Goal: Information Seeking & Learning: Compare options

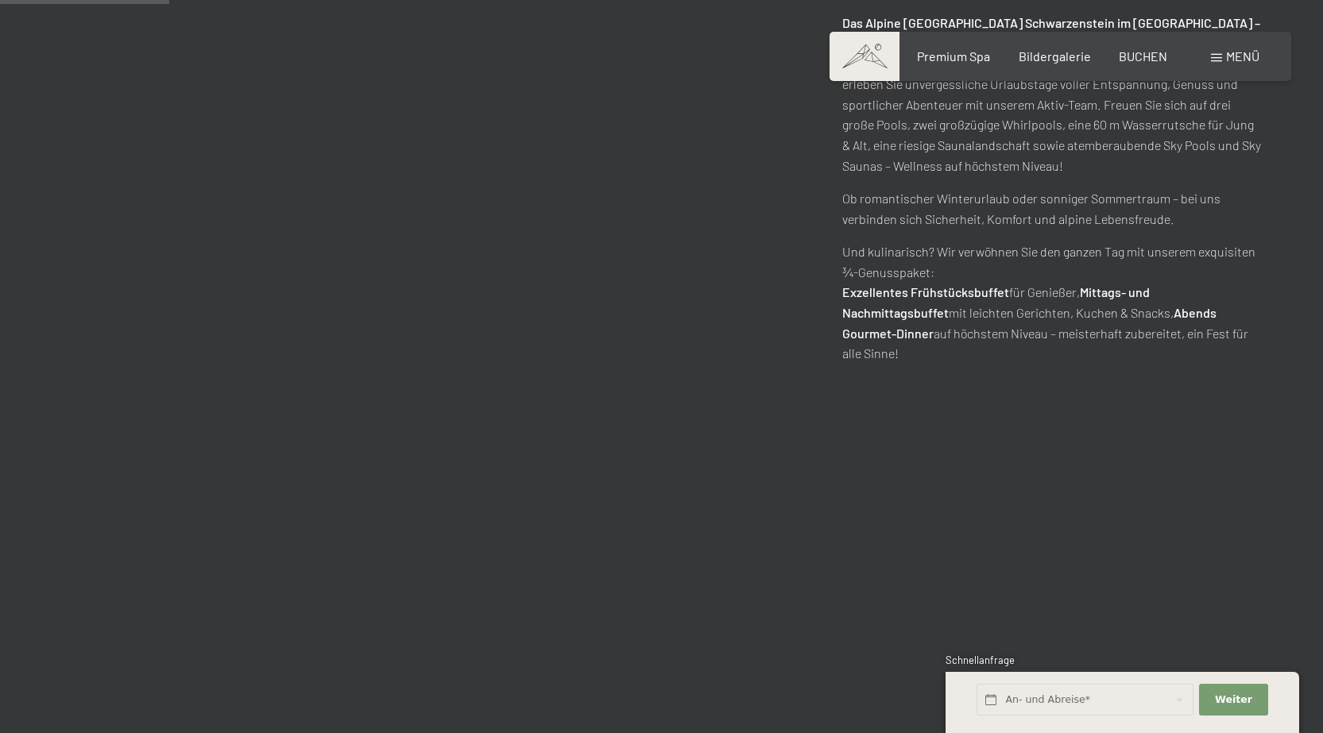
scroll to position [1112, 0]
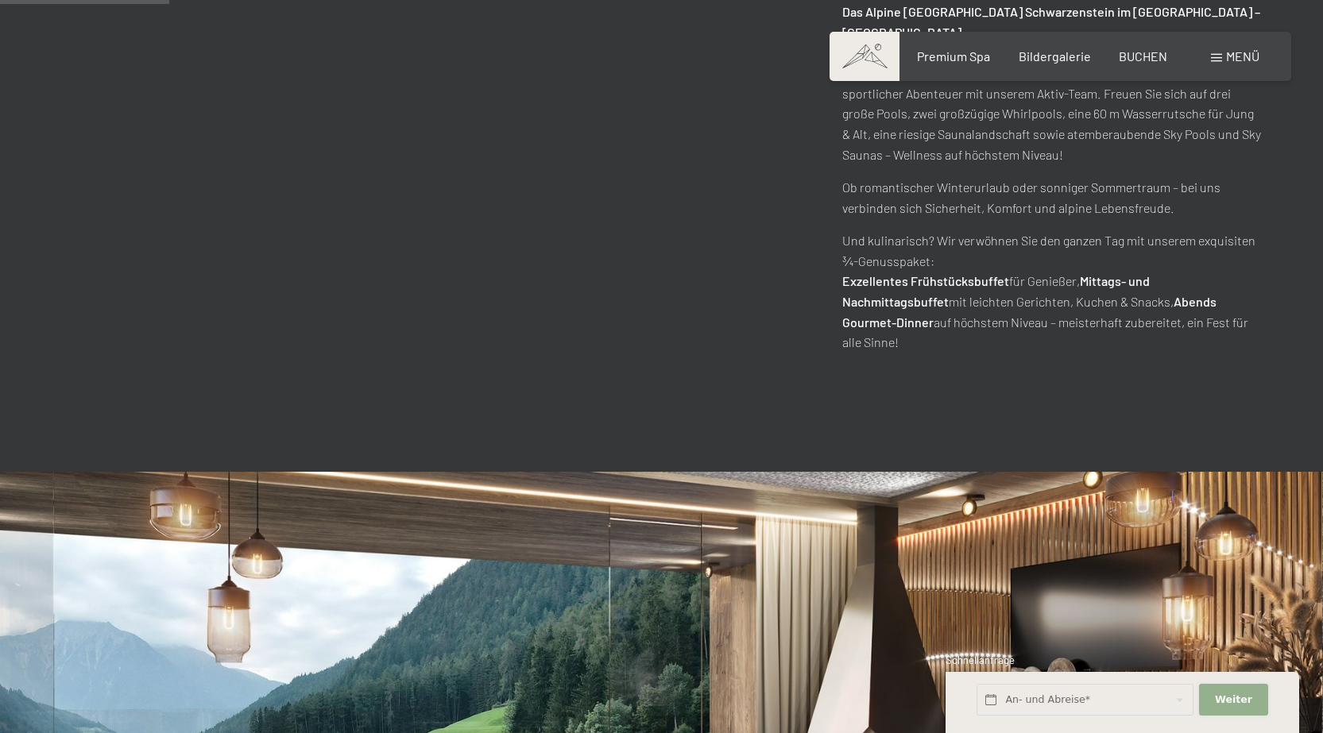
drag, startPoint x: 1229, startPoint y: 699, endPoint x: 1206, endPoint y: 700, distance: 23.0
click at [1228, 699] on span "Weiter" at bounding box center [1233, 700] width 37 height 14
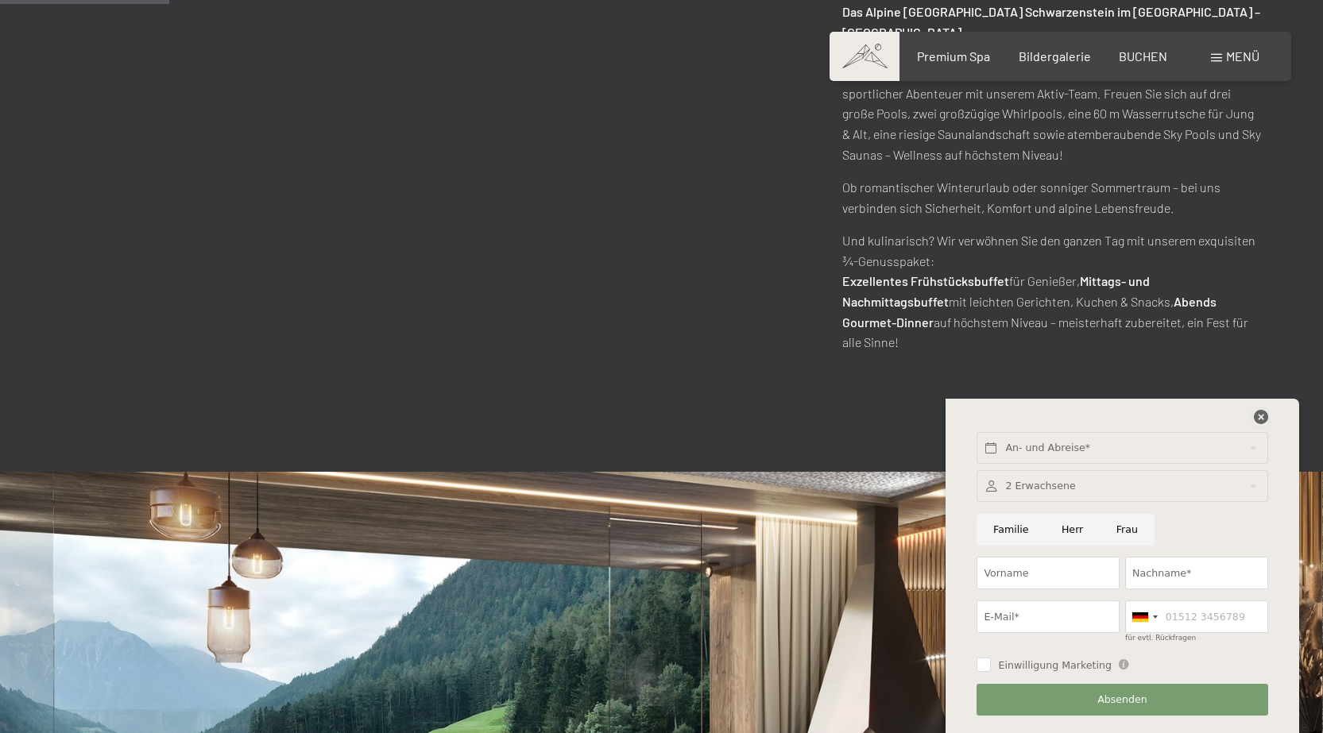
click at [1258, 415] on icon at bounding box center [1260, 417] width 14 height 14
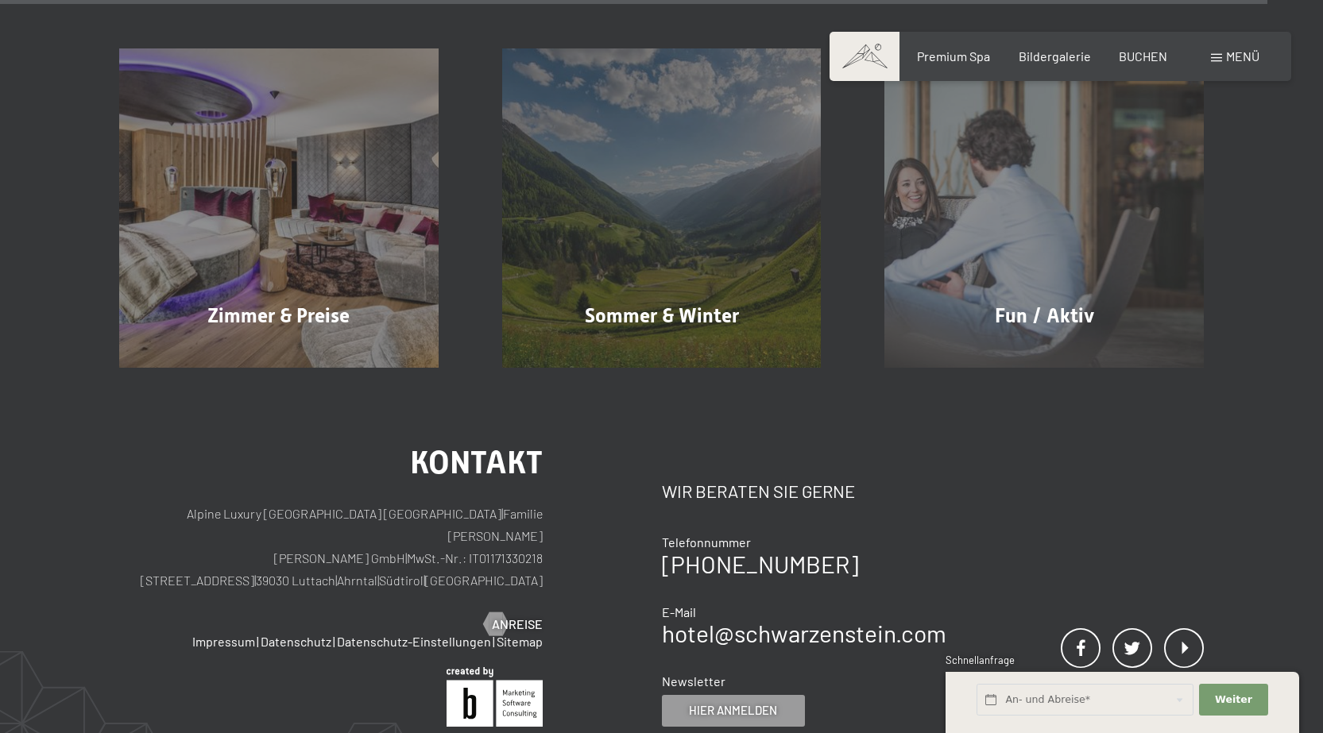
scroll to position [7093, 0]
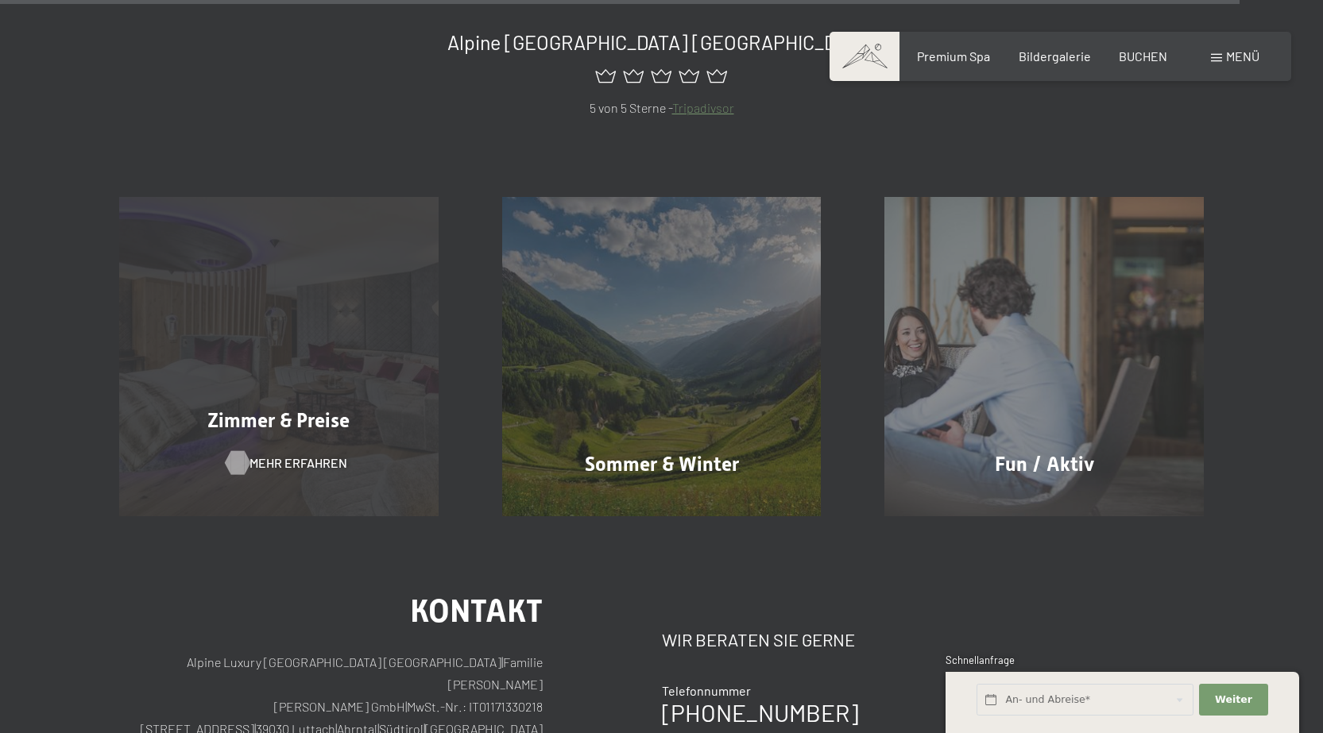
click at [276, 454] on span "Mehr erfahren" at bounding box center [298, 462] width 98 height 17
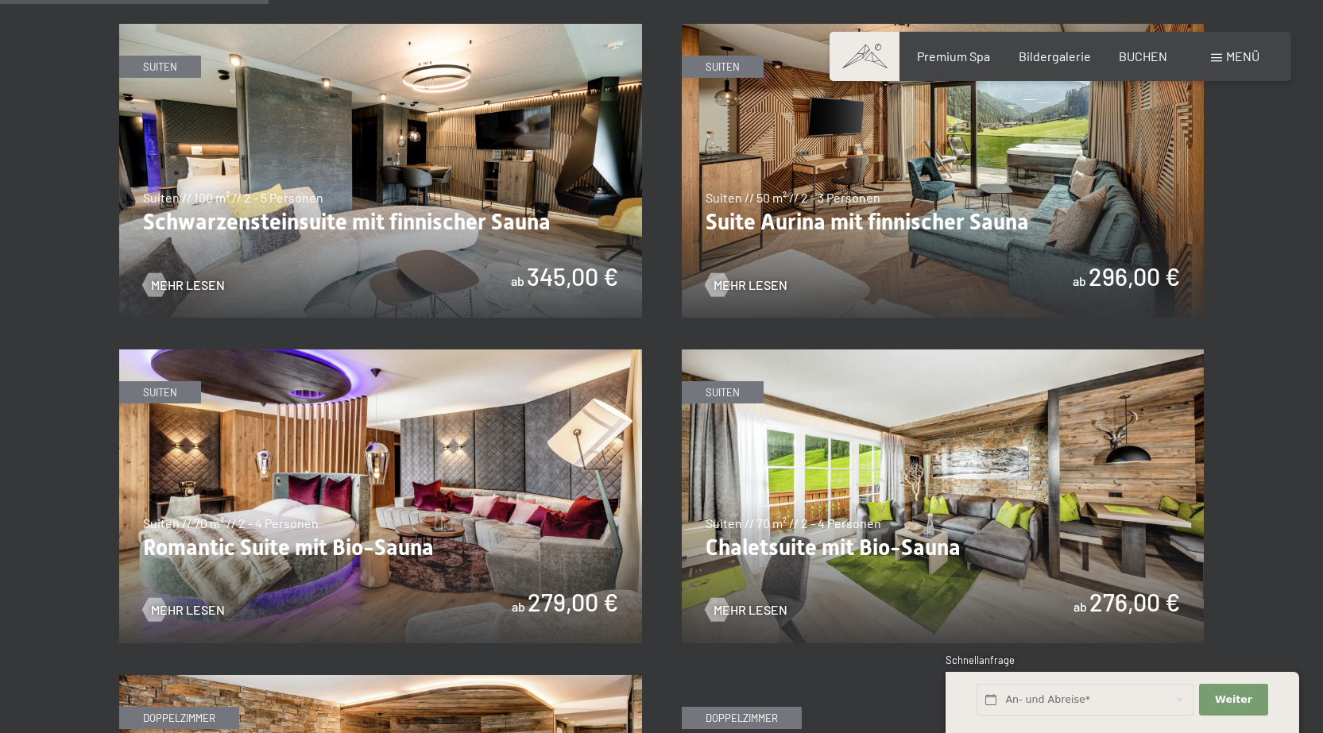
scroll to position [953, 0]
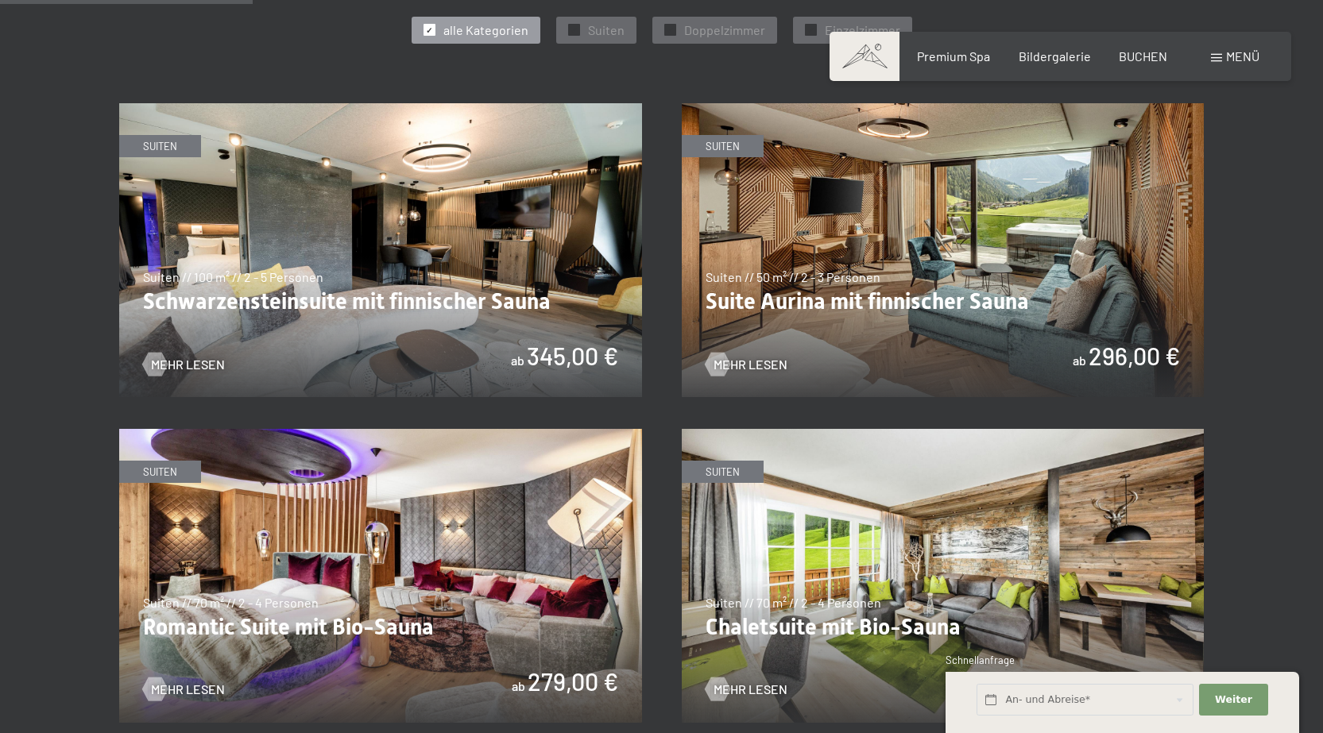
click at [344, 300] on img at bounding box center [380, 250] width 523 height 294
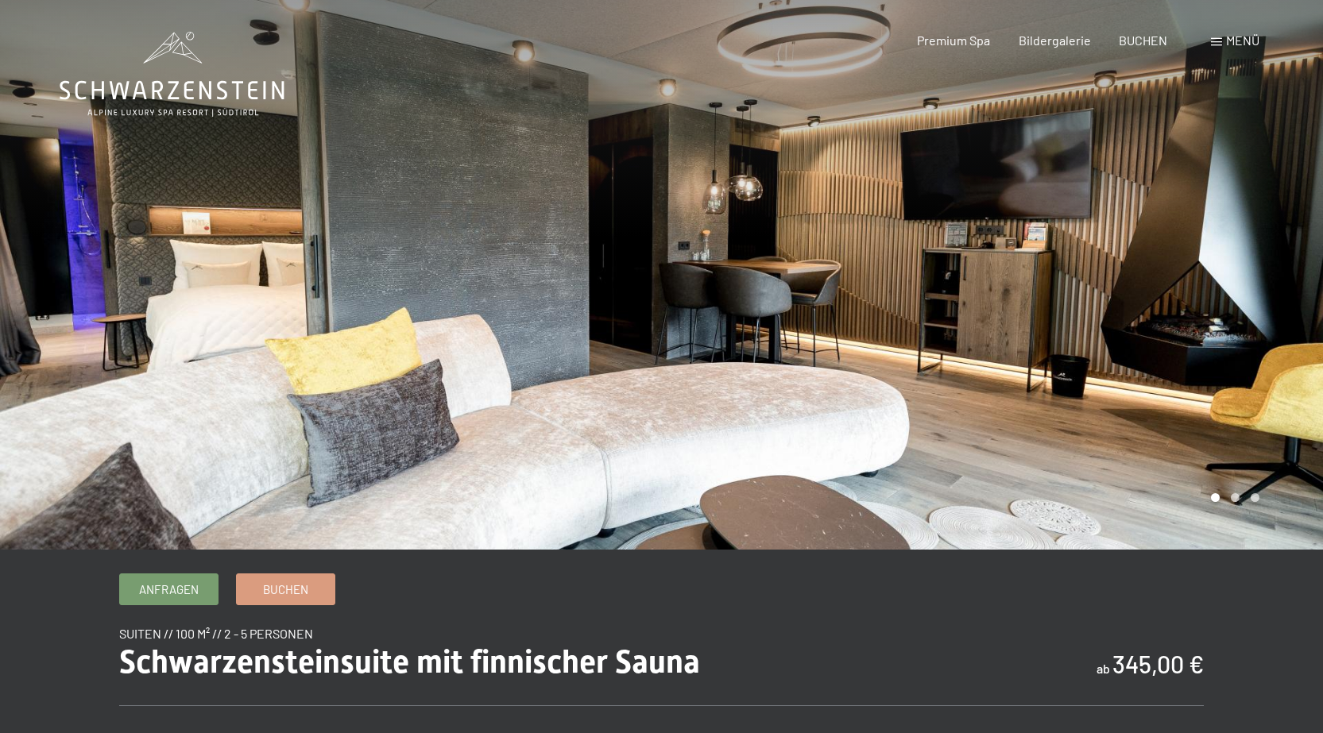
click at [890, 443] on div at bounding box center [993, 275] width 662 height 550
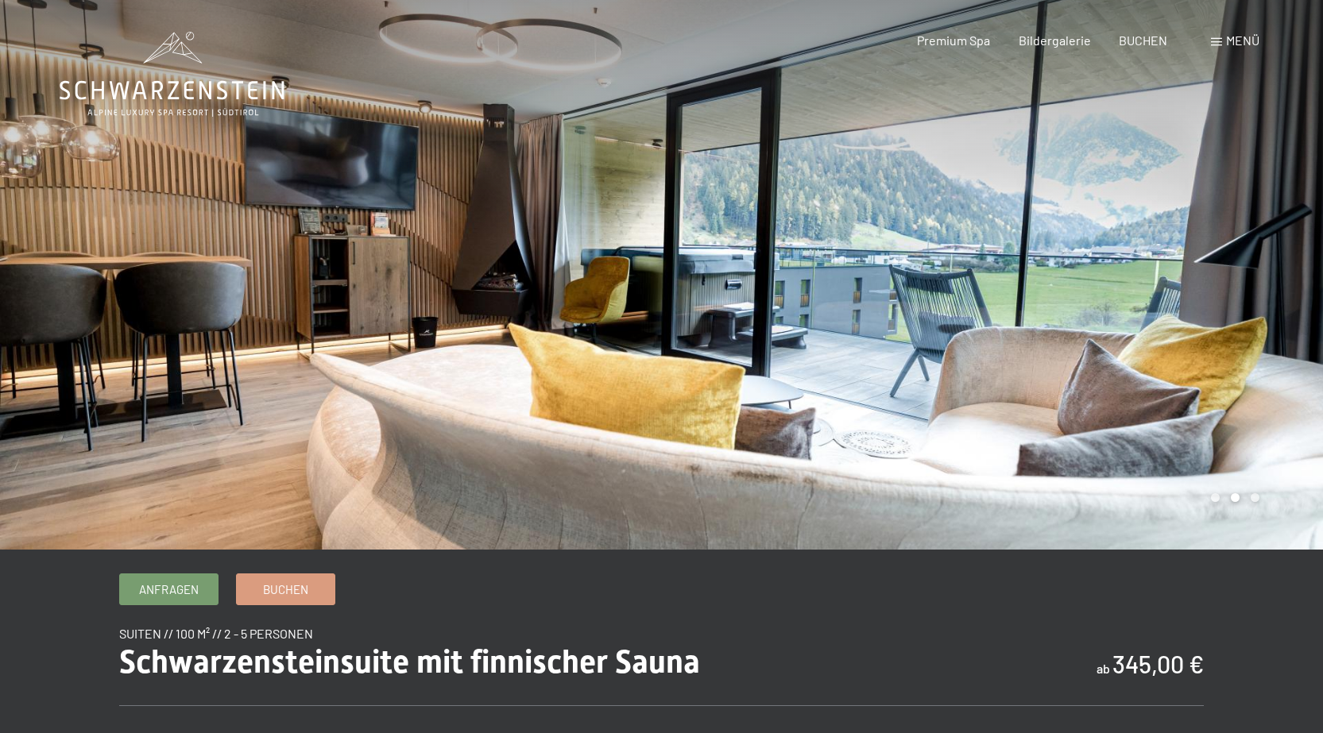
click at [890, 443] on div at bounding box center [993, 275] width 662 height 550
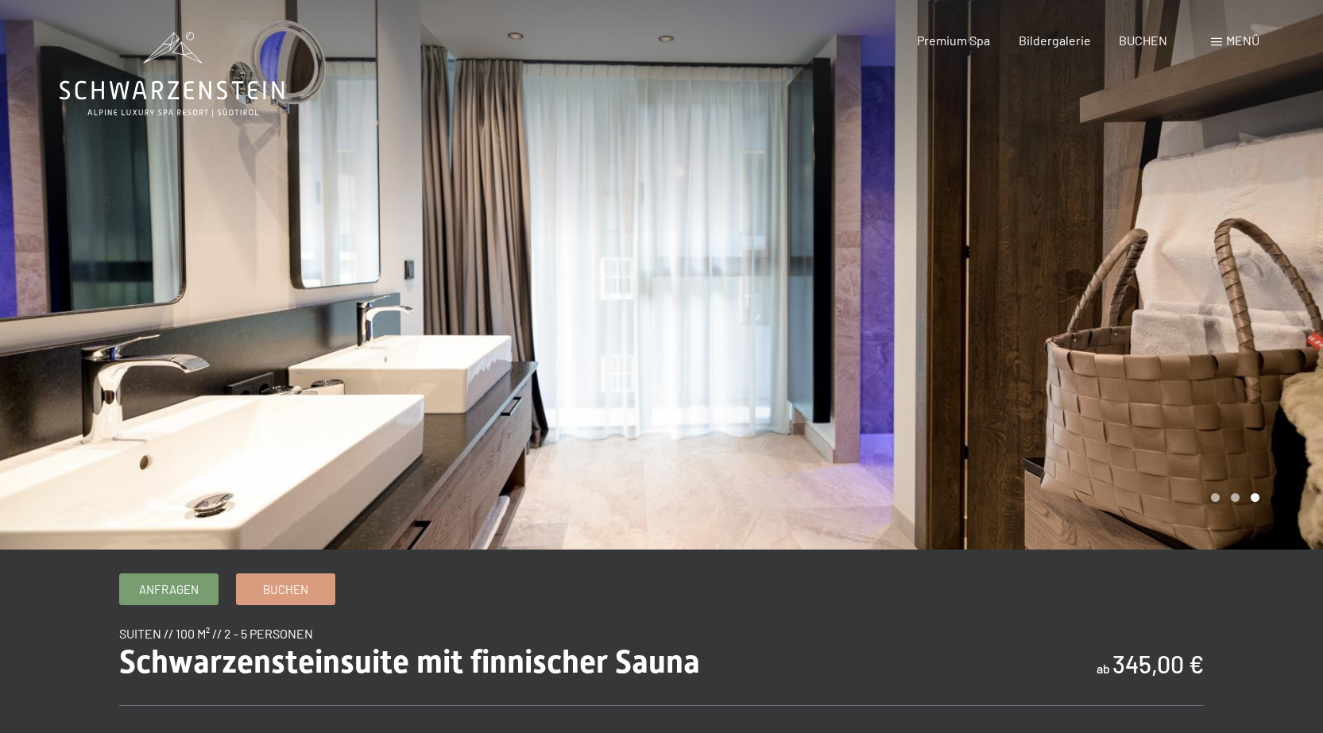
click at [890, 443] on div at bounding box center [993, 275] width 662 height 550
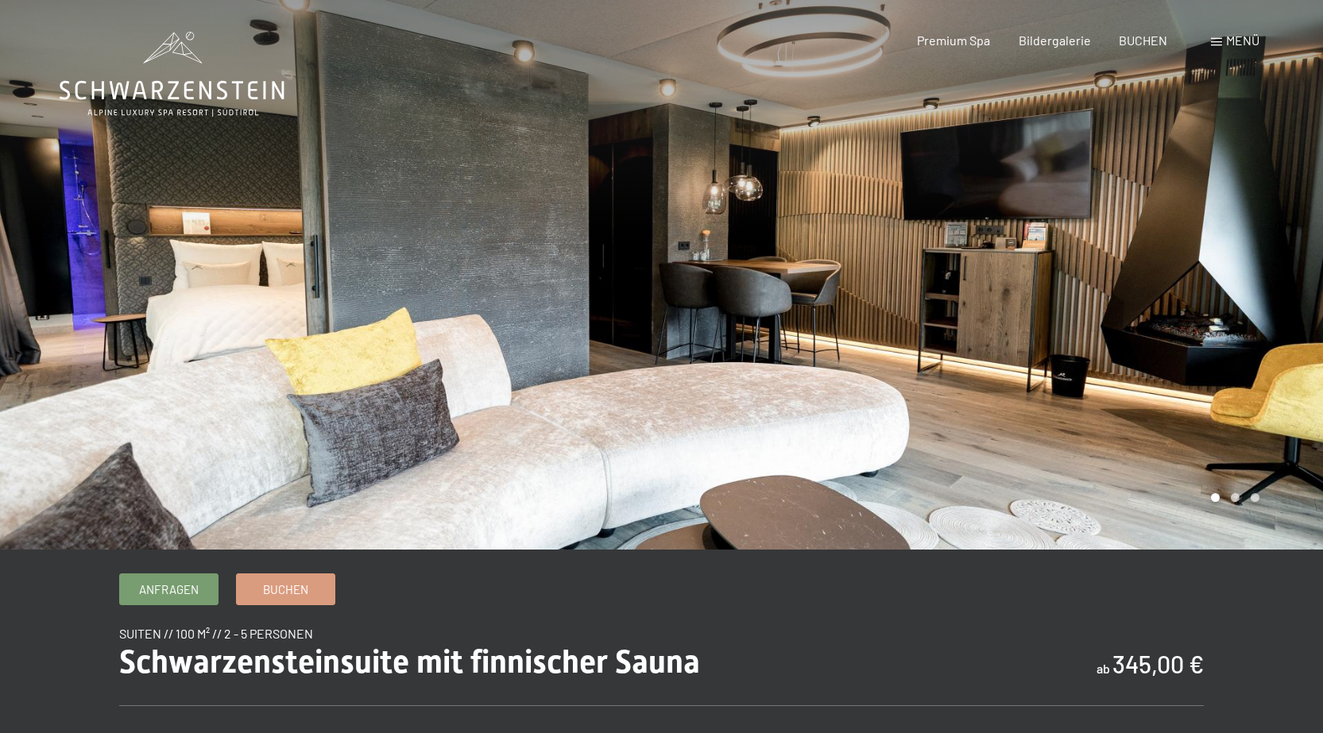
click at [890, 443] on div at bounding box center [993, 275] width 662 height 550
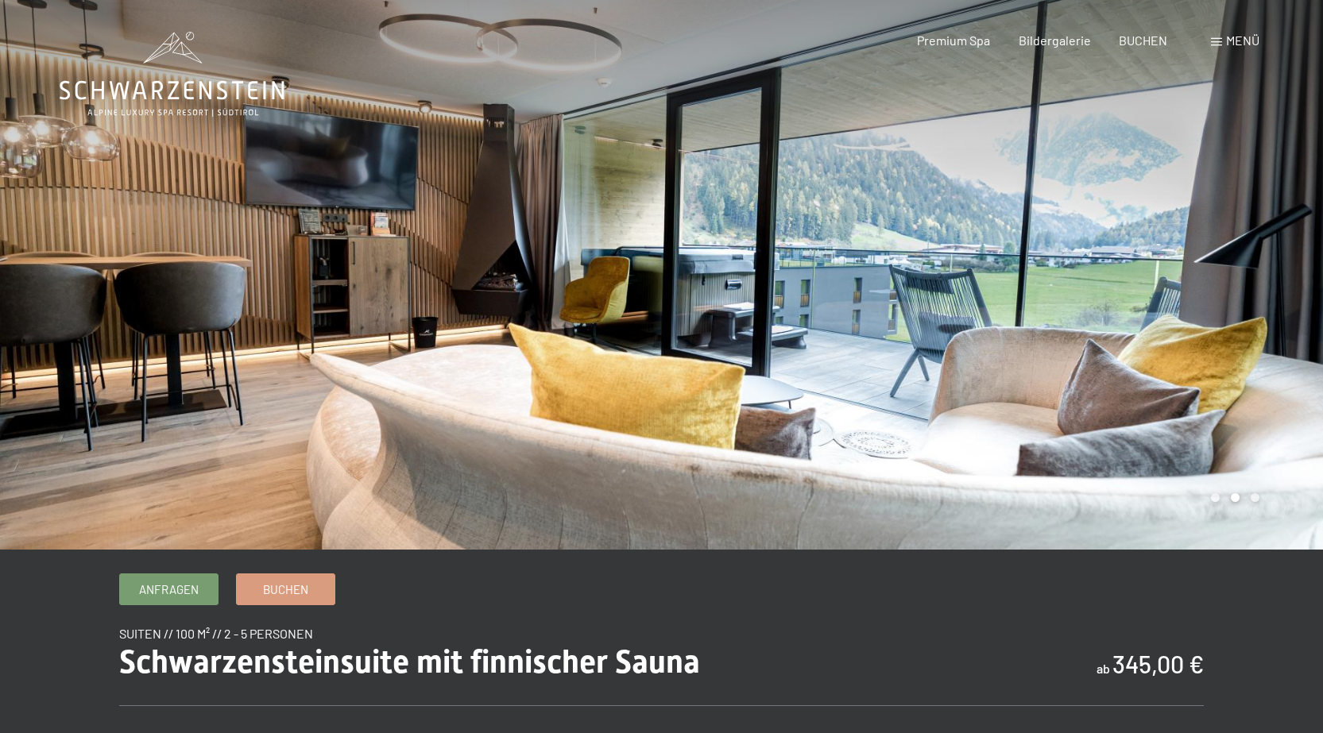
click at [890, 443] on div at bounding box center [993, 275] width 662 height 550
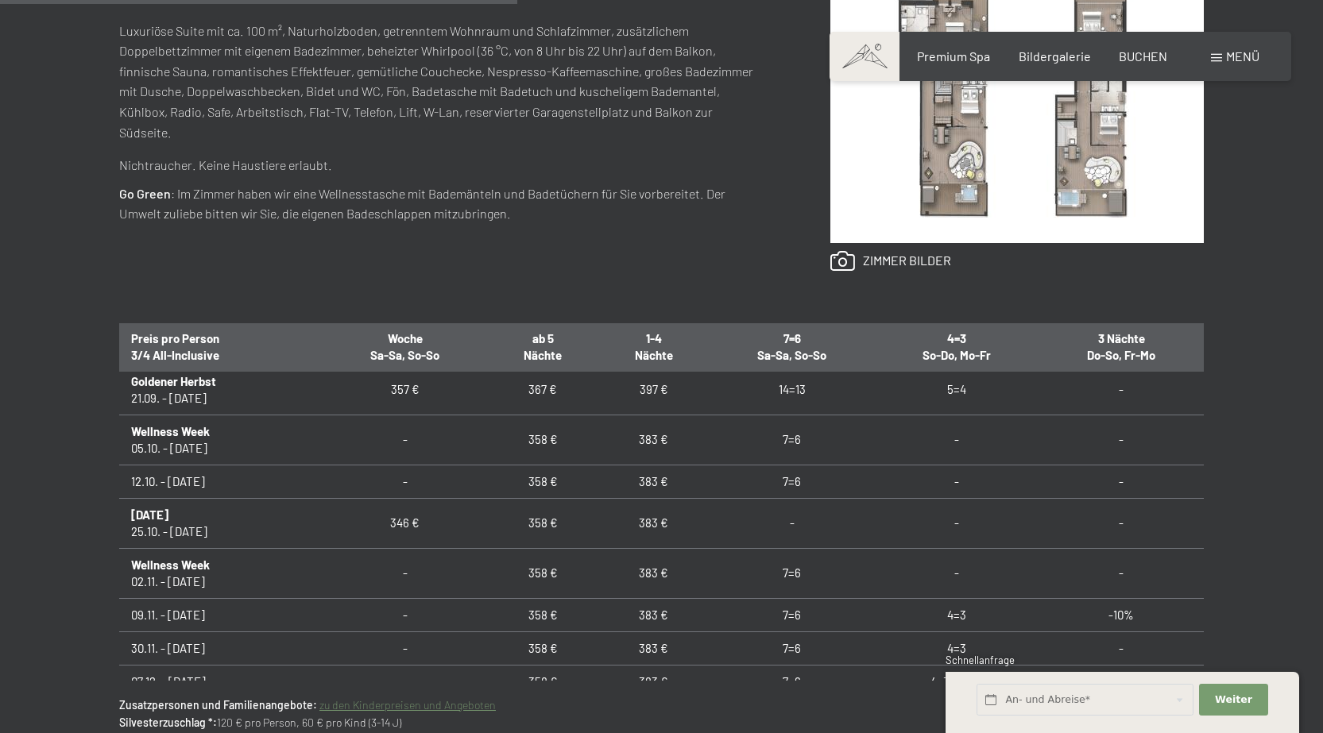
scroll to position [79, 0]
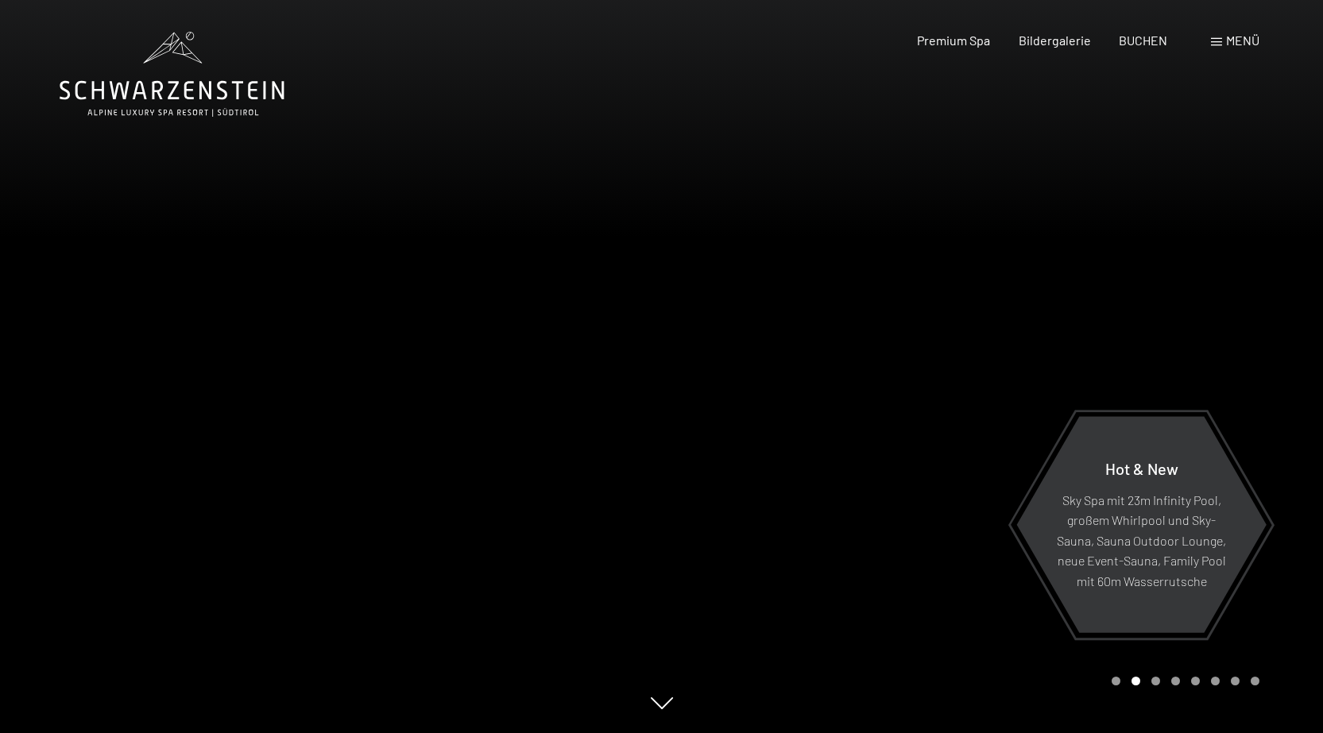
click at [1217, 40] on span at bounding box center [1216, 42] width 11 height 8
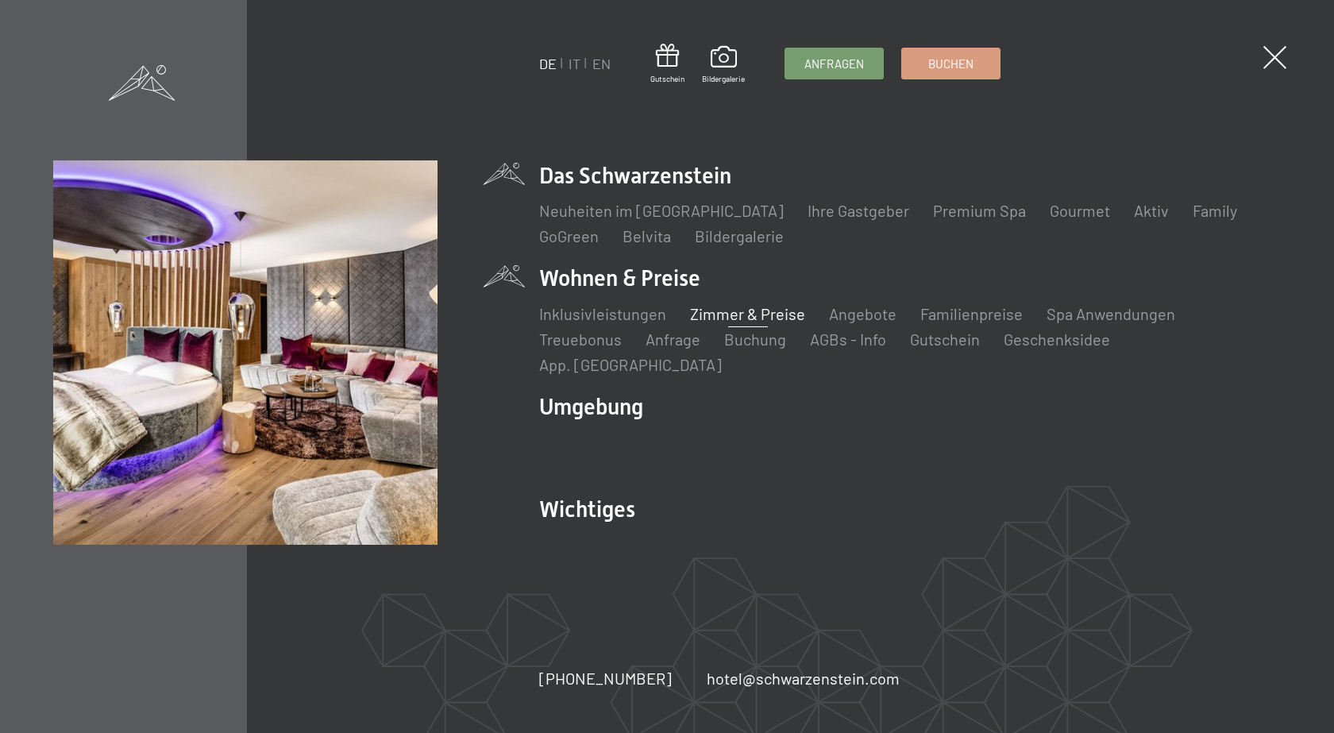
click at [722, 323] on link "Zimmer & Preise" at bounding box center [747, 313] width 115 height 19
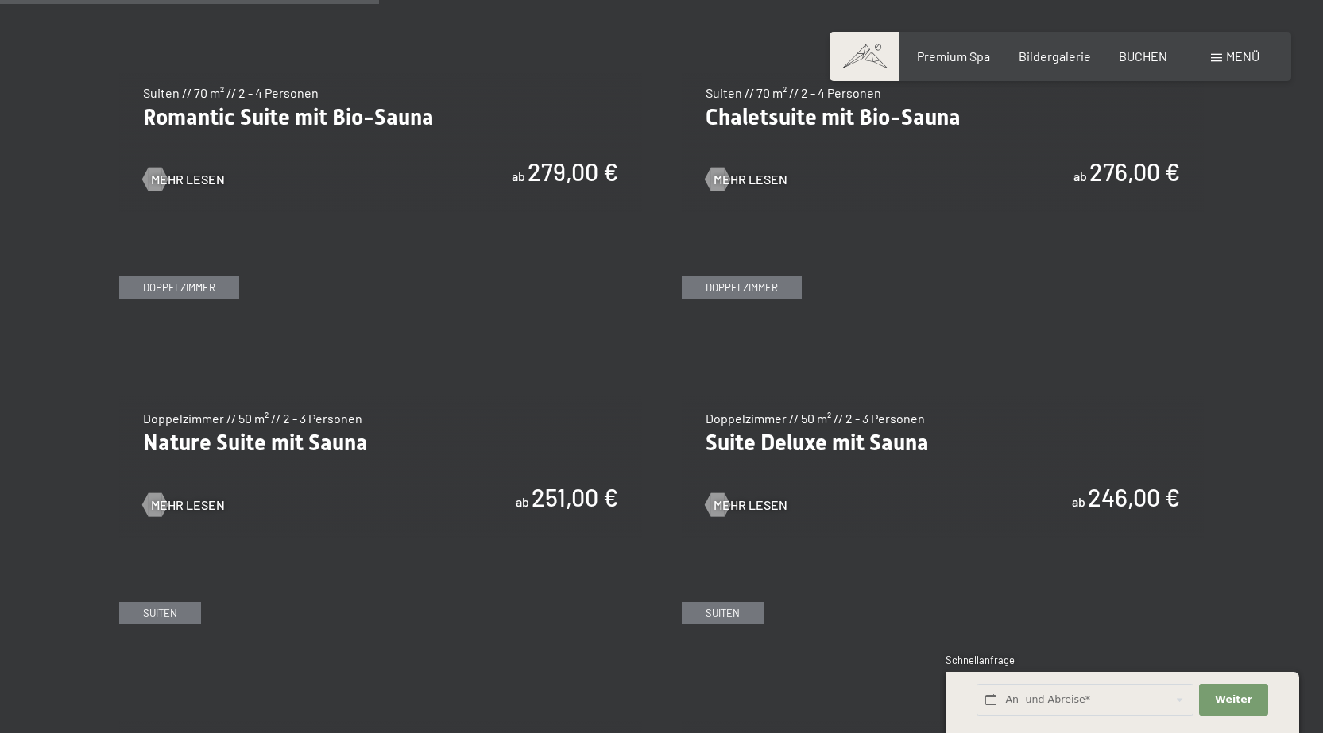
scroll to position [1430, 0]
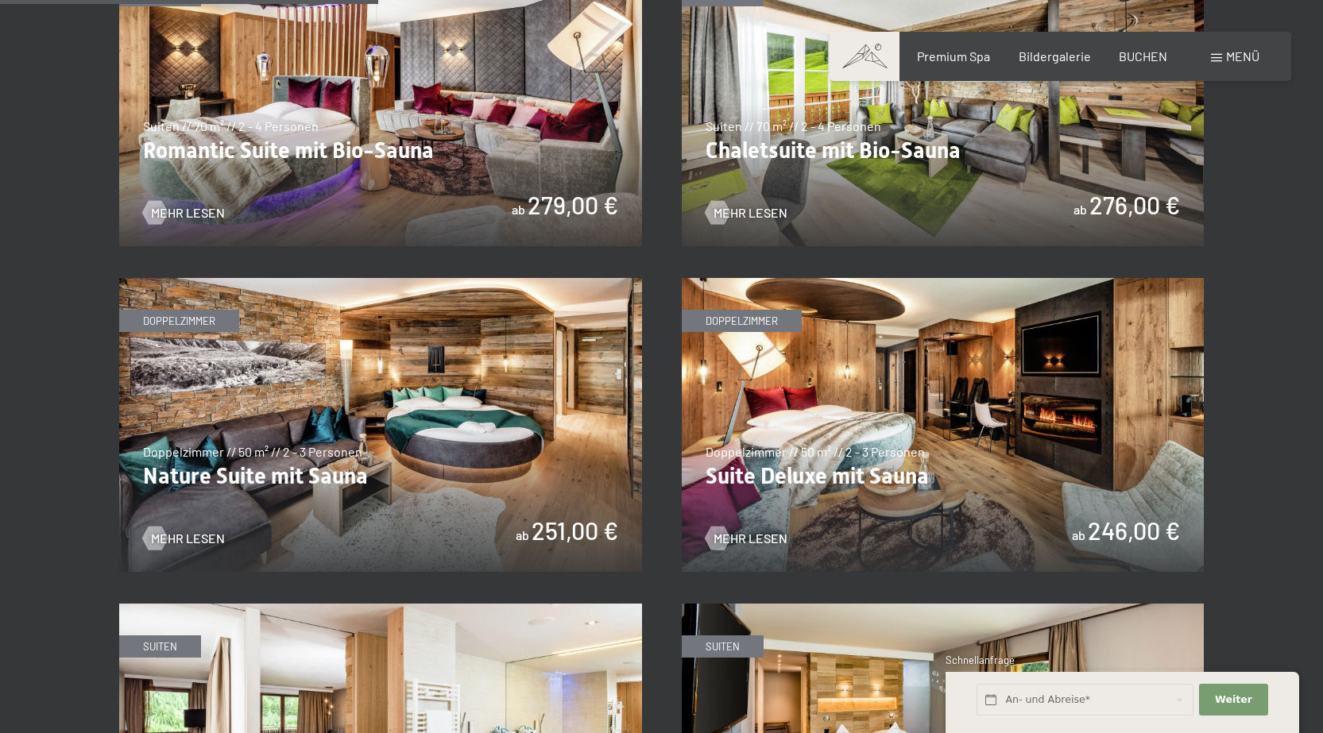
click at [809, 479] on img at bounding box center [943, 425] width 523 height 294
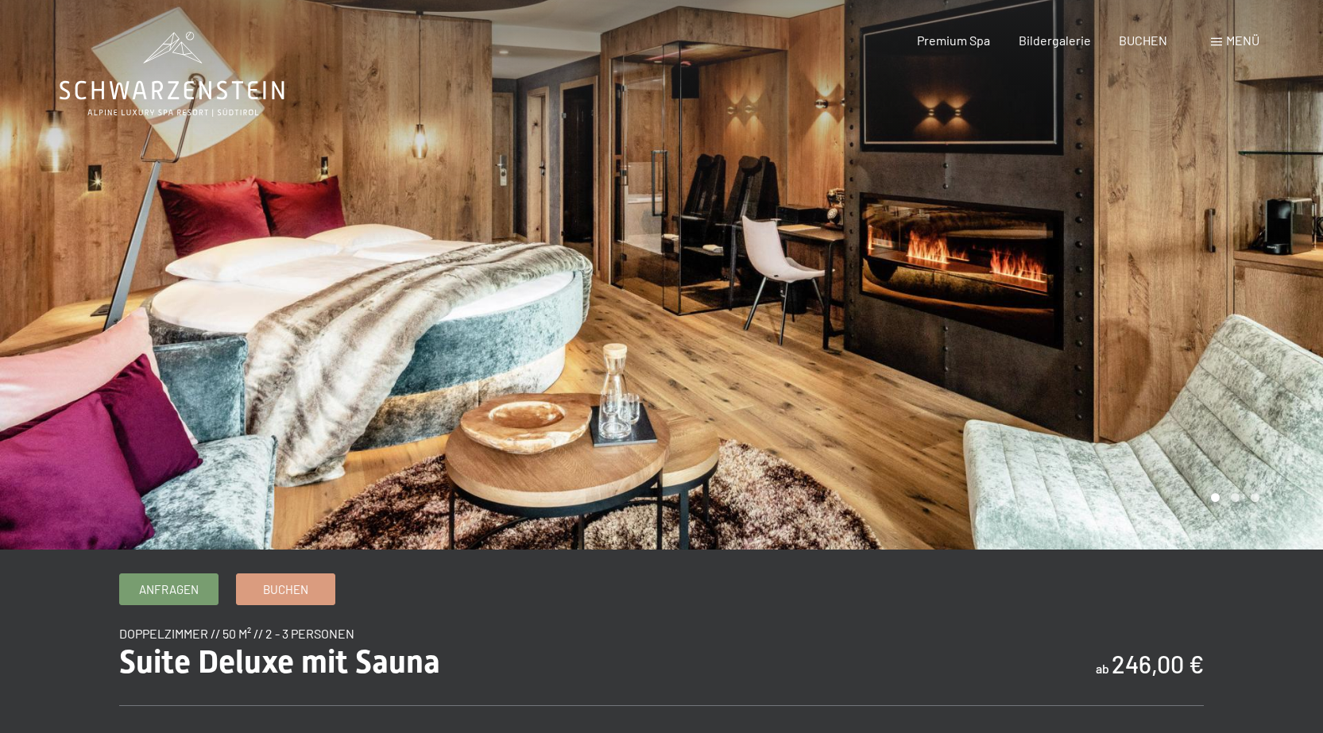
click at [863, 357] on div at bounding box center [993, 275] width 662 height 550
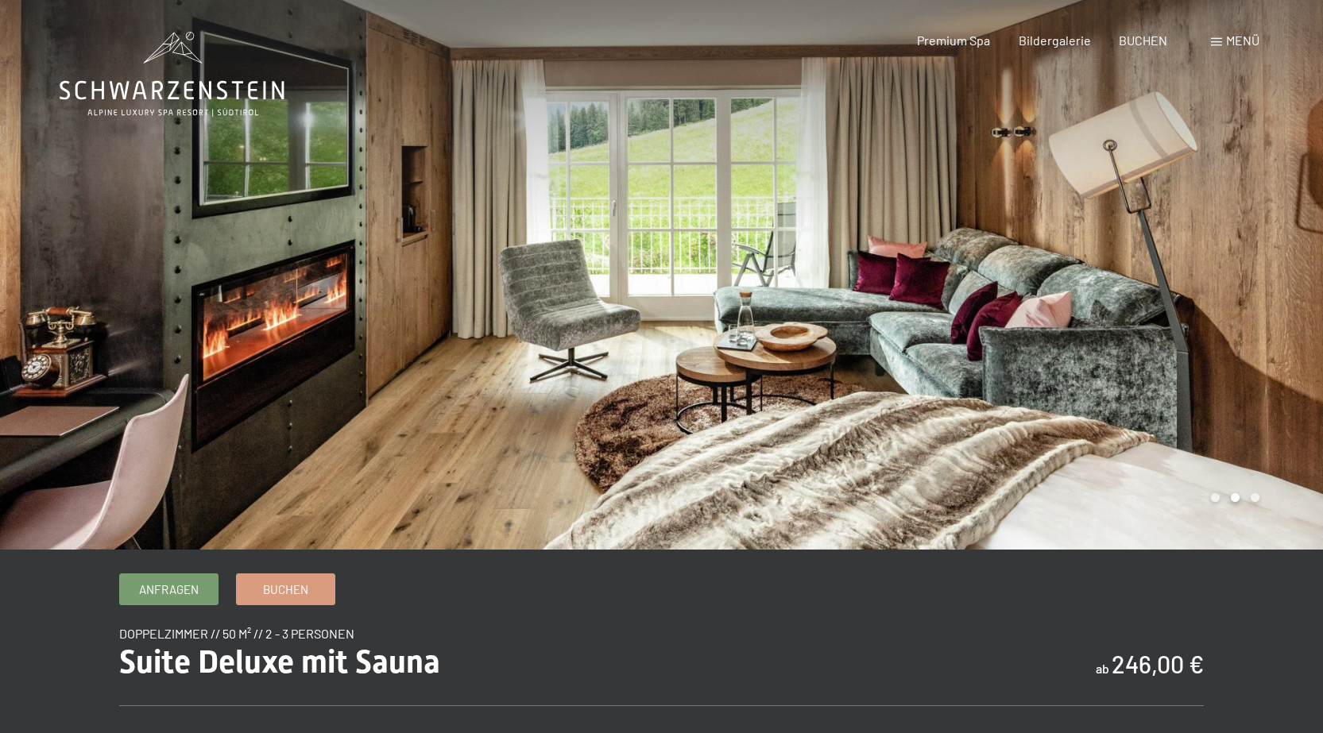
click at [863, 357] on div at bounding box center [993, 275] width 662 height 550
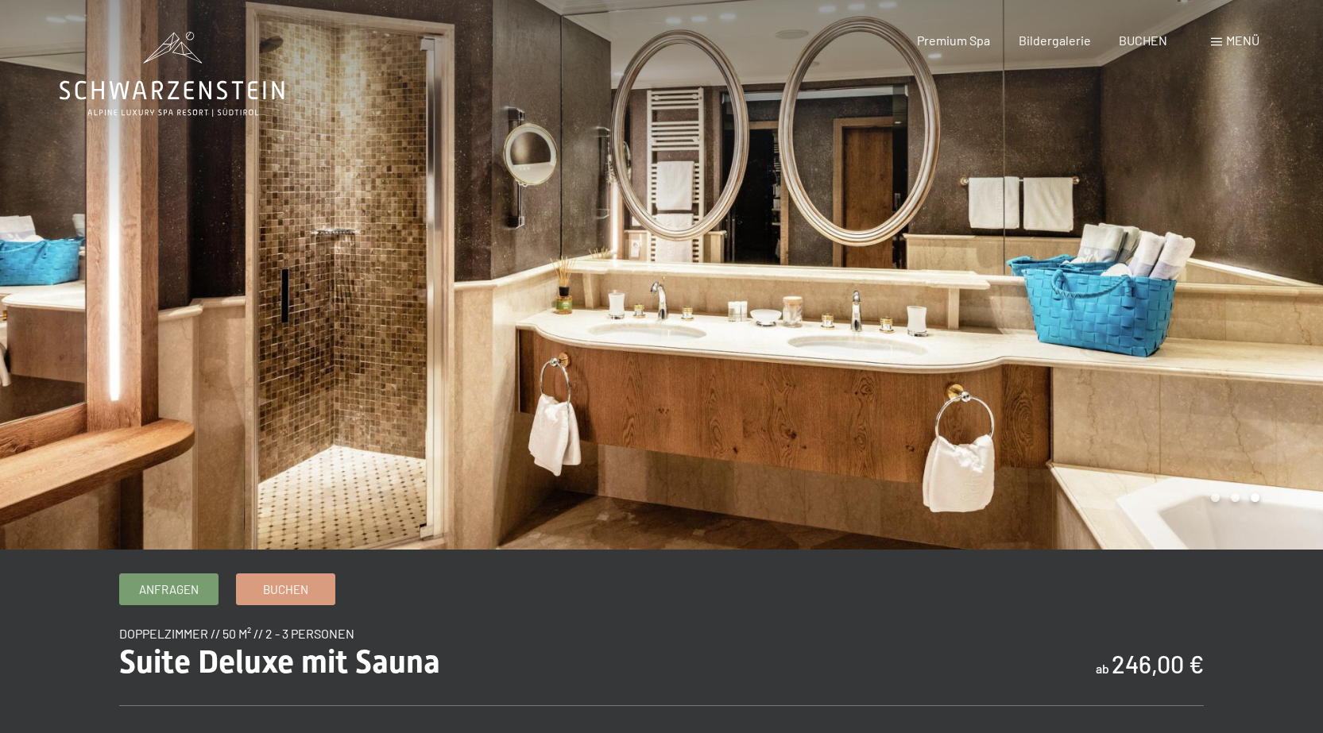
click at [863, 357] on div at bounding box center [993, 275] width 662 height 550
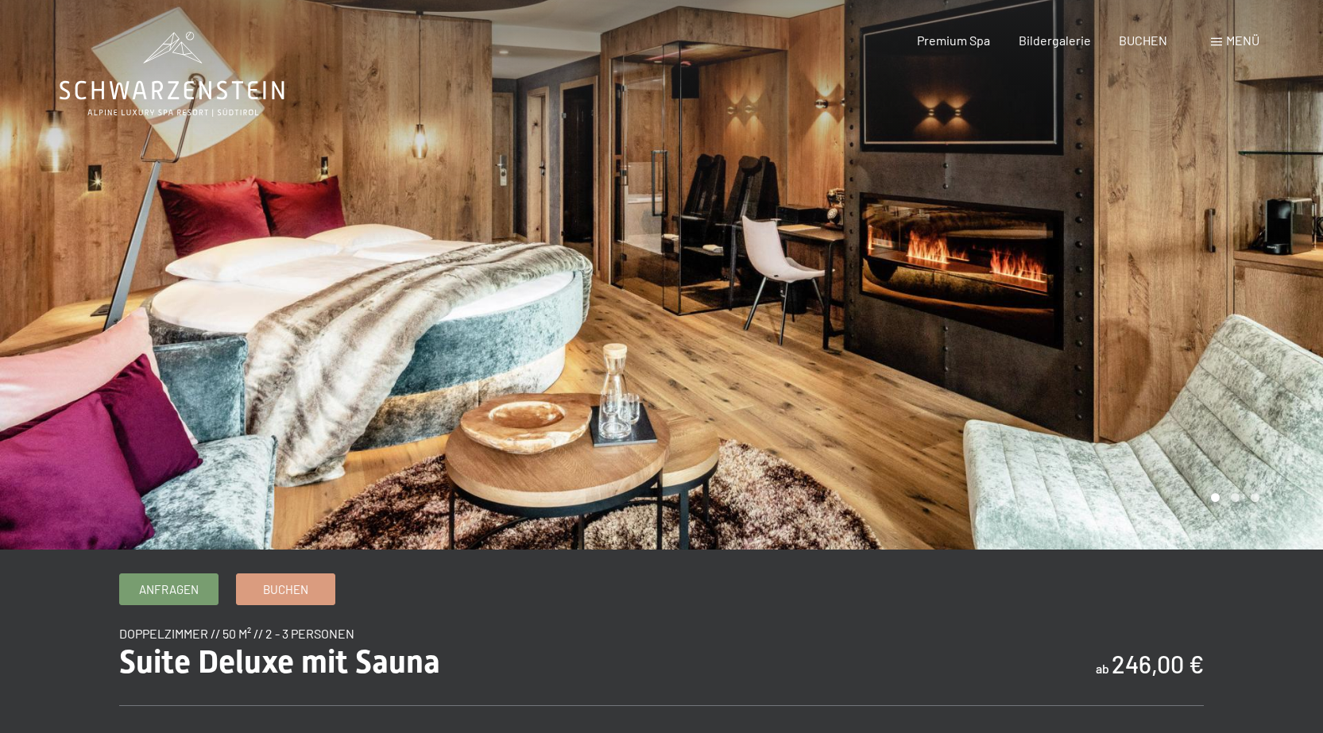
click at [863, 357] on div at bounding box center [993, 275] width 662 height 550
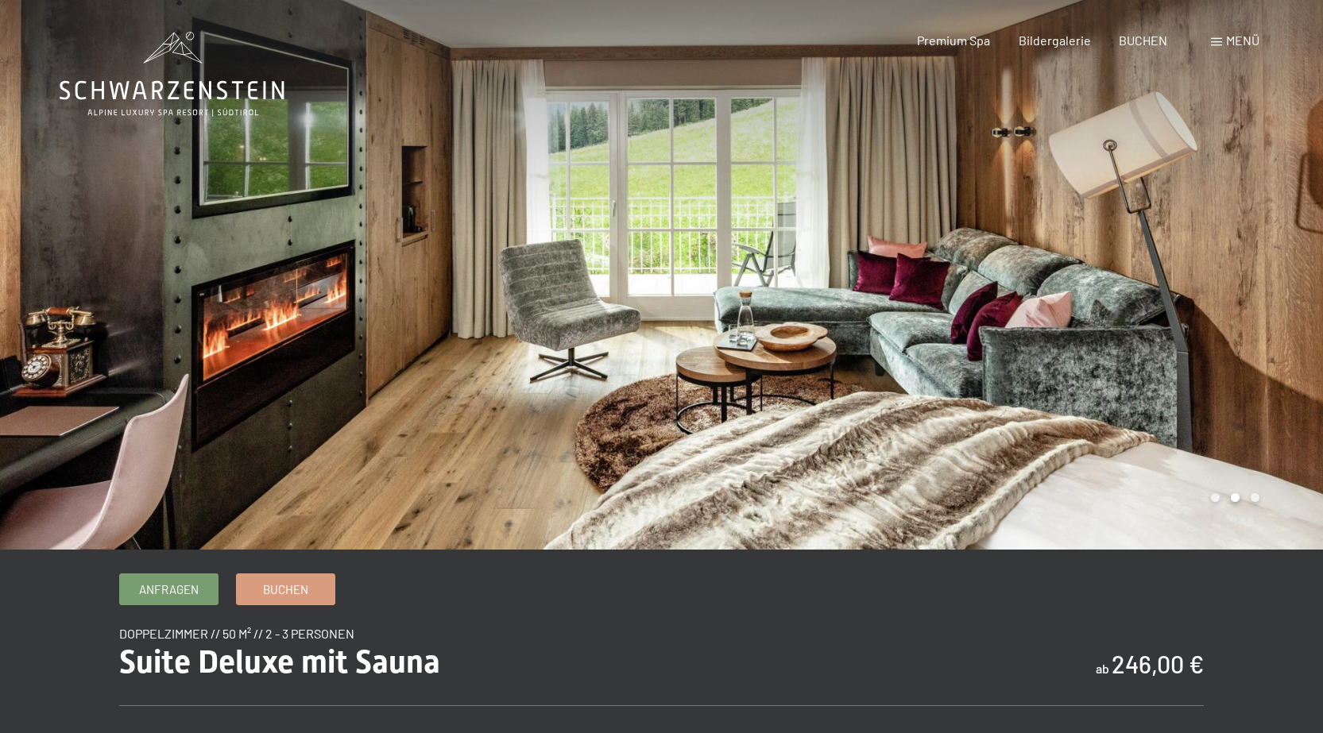
click at [863, 357] on div at bounding box center [993, 275] width 662 height 550
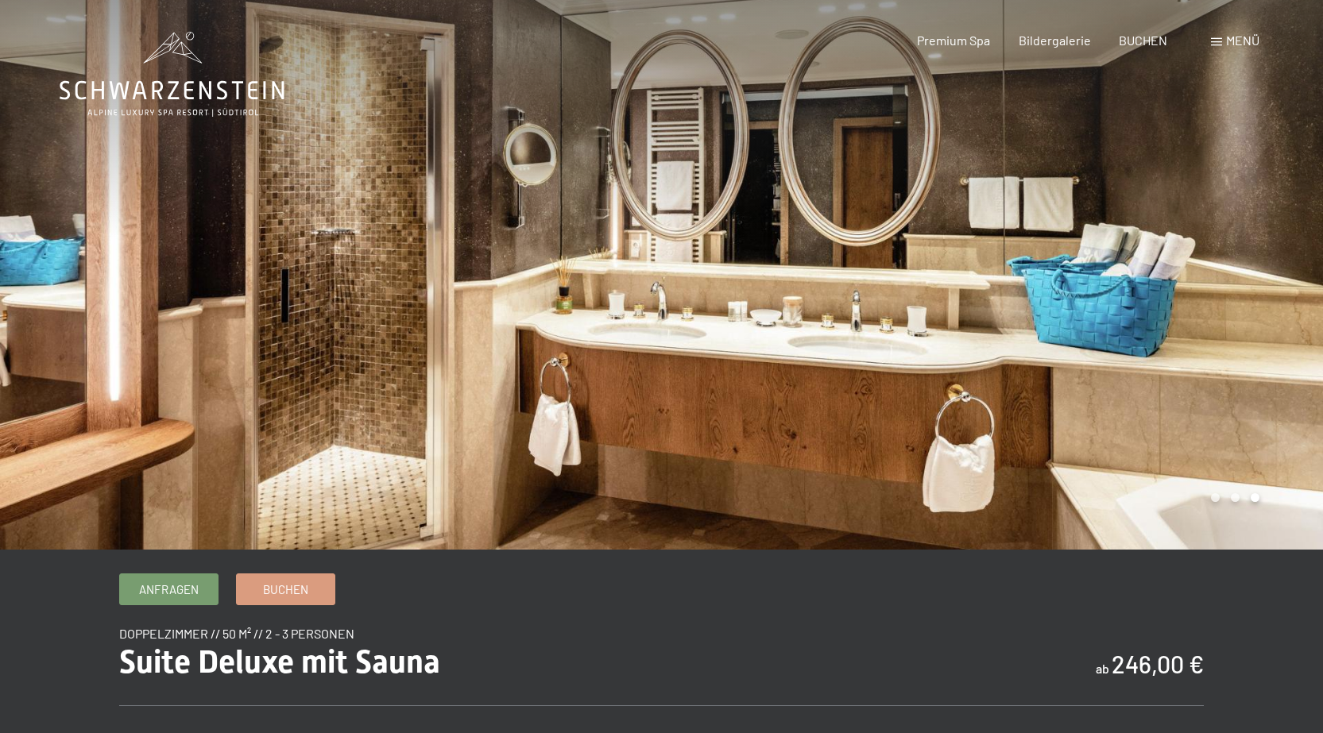
click at [863, 357] on div at bounding box center [993, 275] width 662 height 550
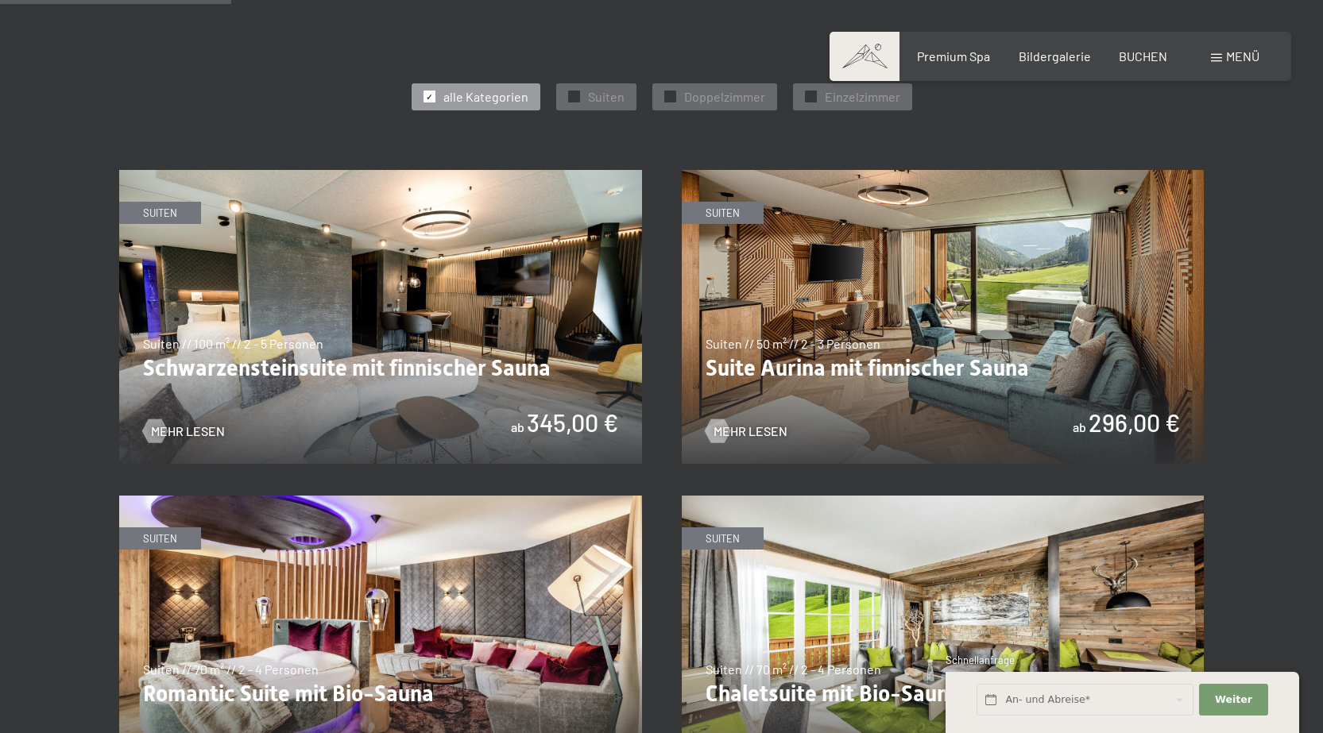
scroll to position [874, 0]
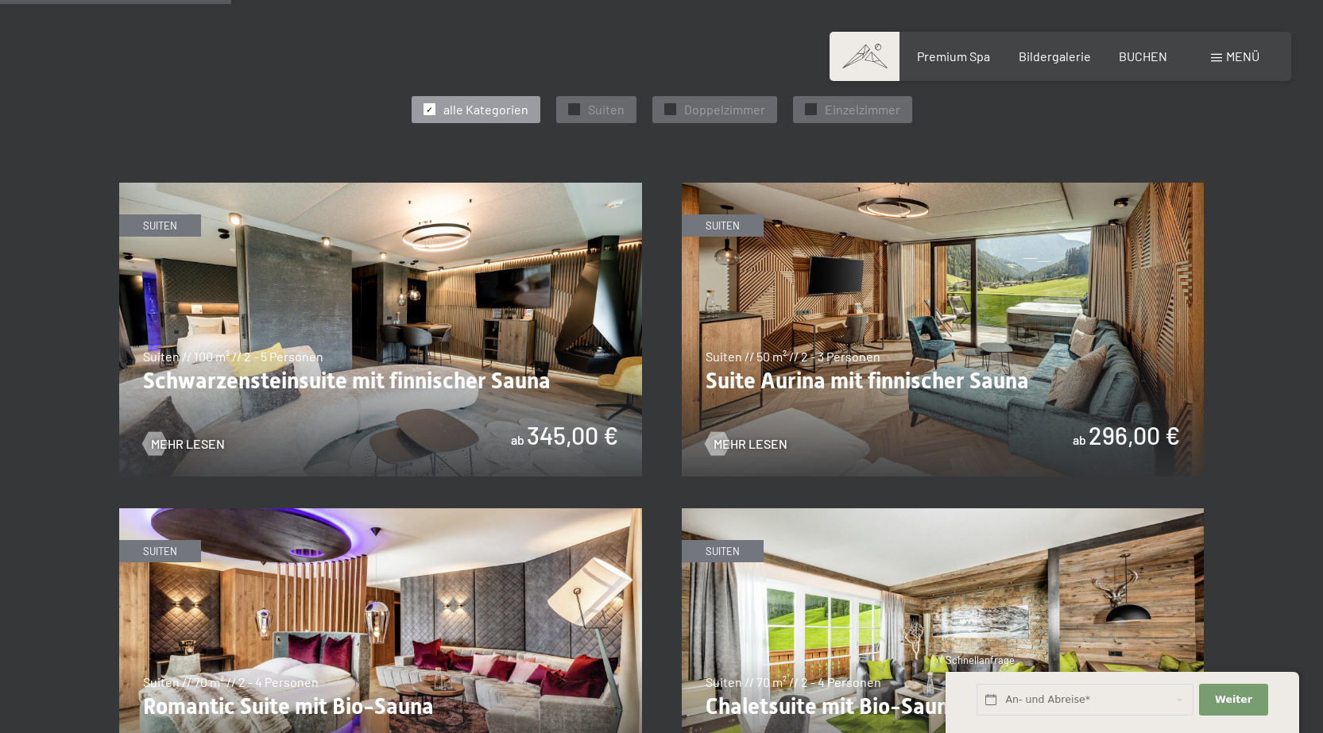
click at [864, 377] on img at bounding box center [943, 330] width 523 height 294
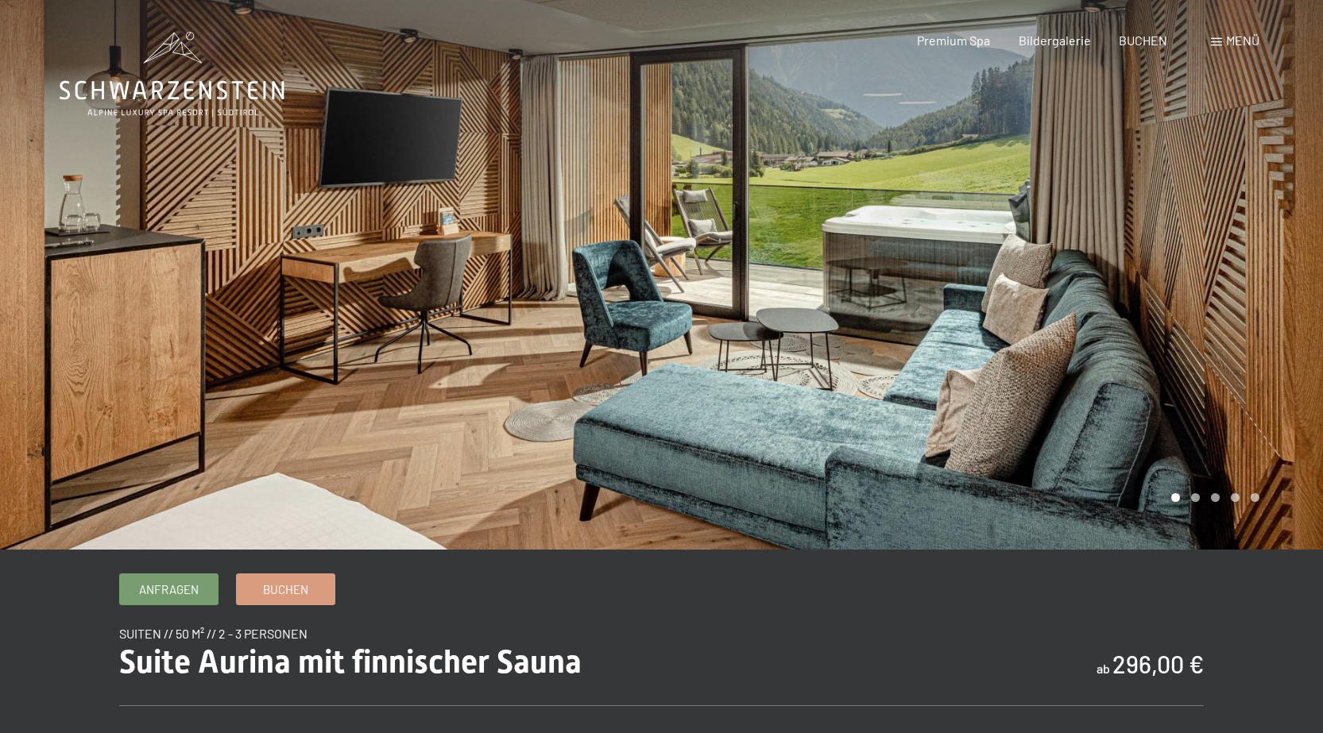
click at [620, 387] on div at bounding box center [331, 275] width 662 height 550
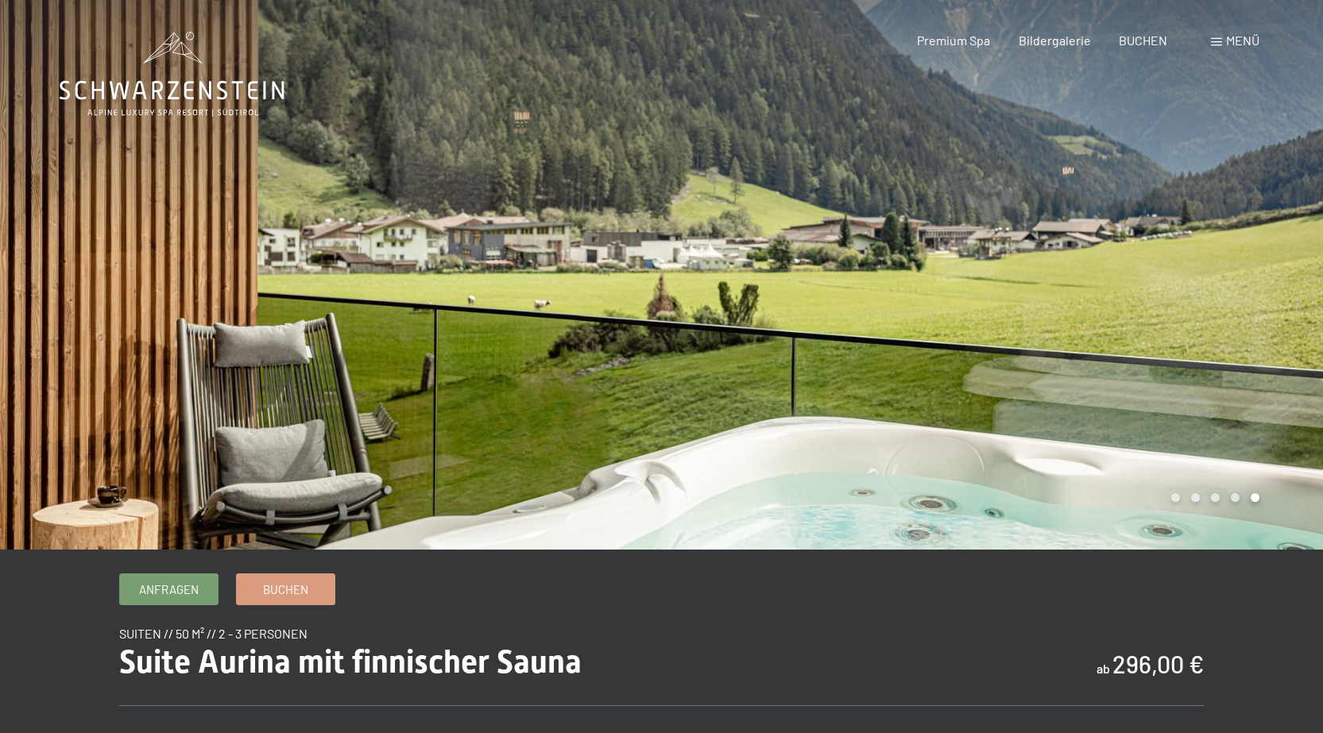
click at [620, 387] on div at bounding box center [331, 275] width 662 height 550
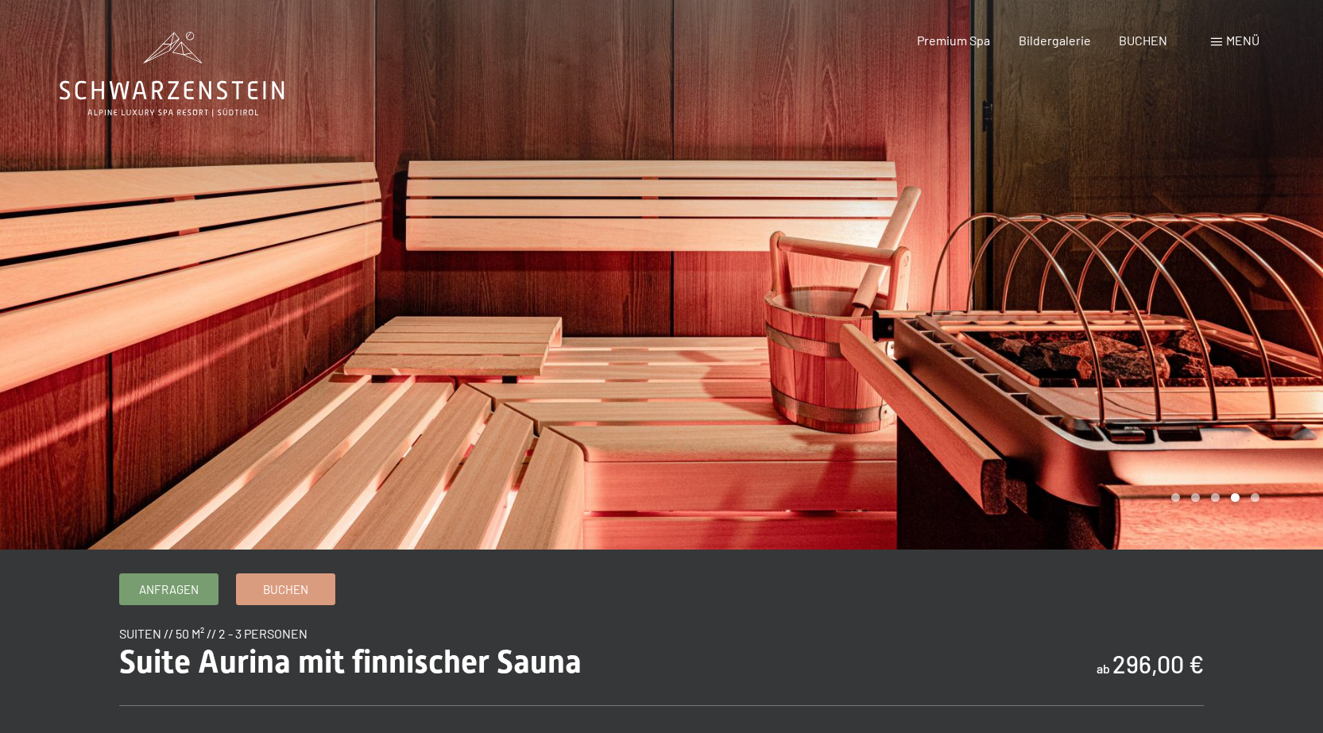
click at [620, 387] on div at bounding box center [331, 275] width 662 height 550
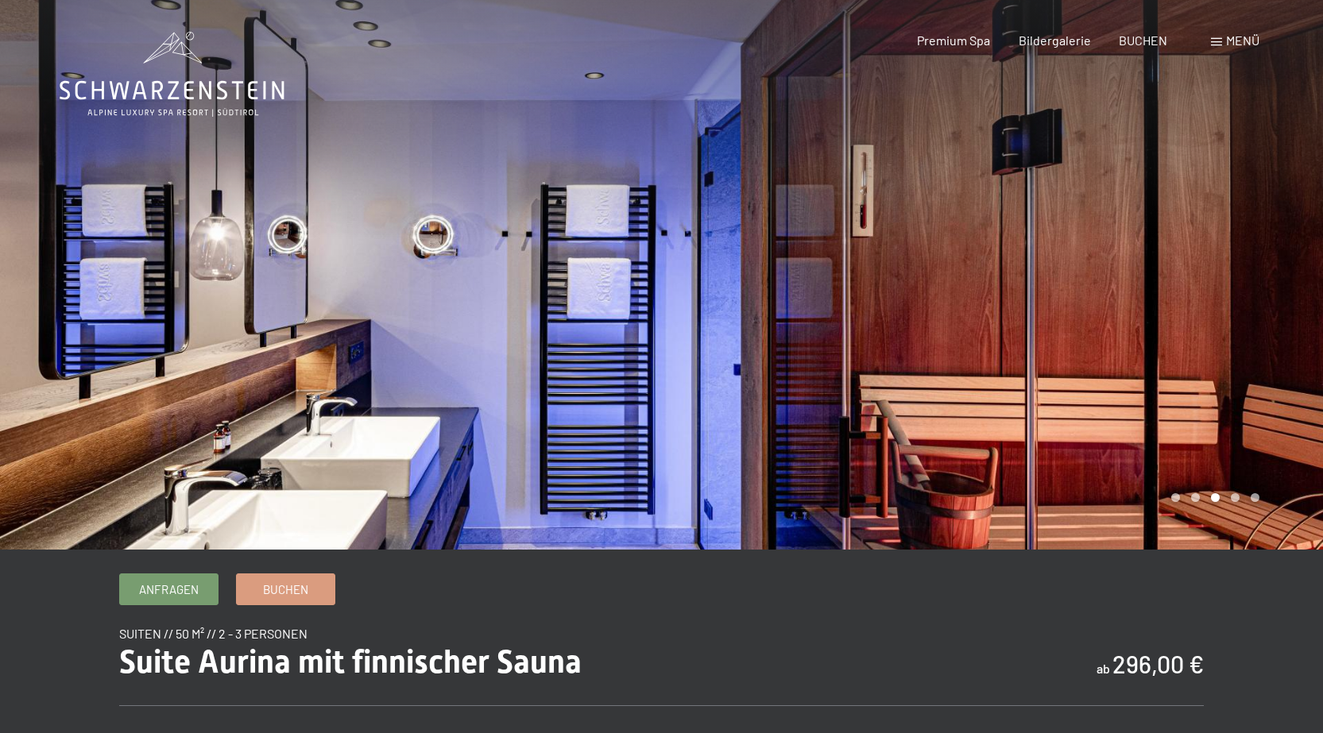
click at [620, 385] on div at bounding box center [331, 275] width 662 height 550
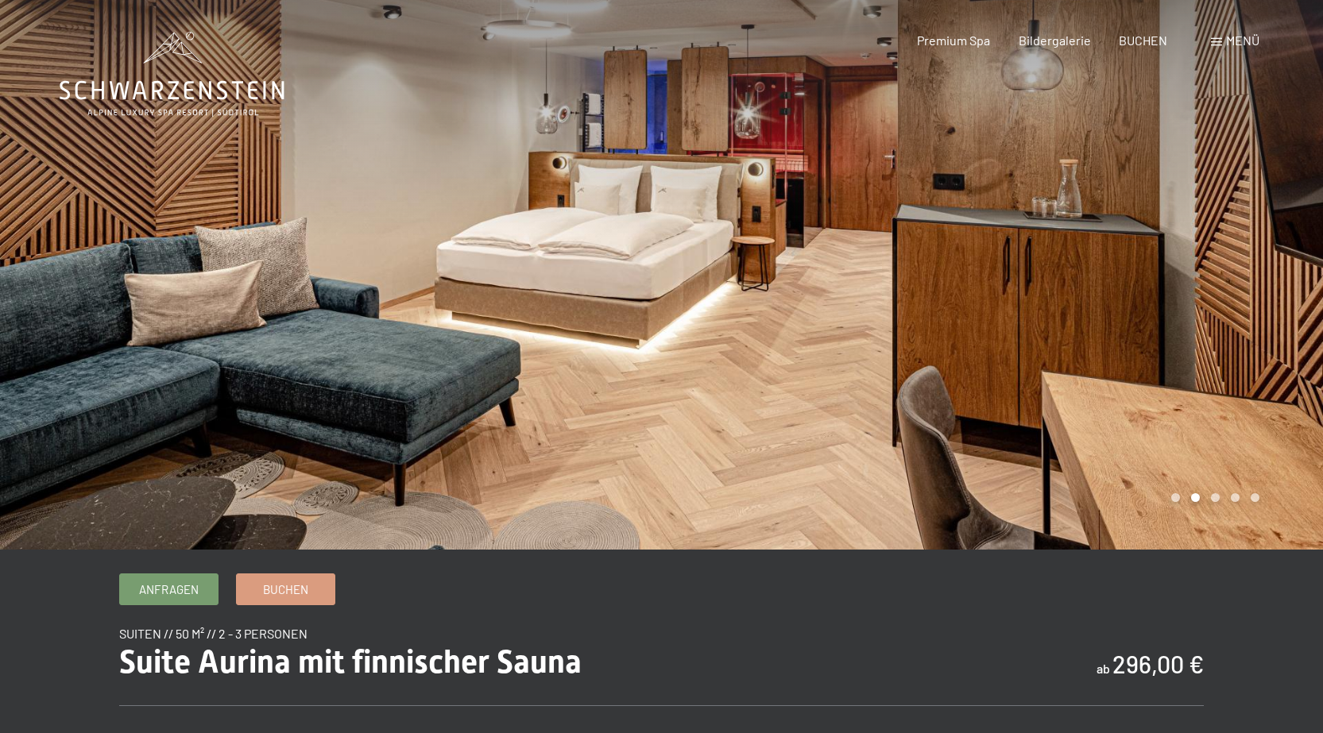
click at [620, 385] on div at bounding box center [331, 275] width 662 height 550
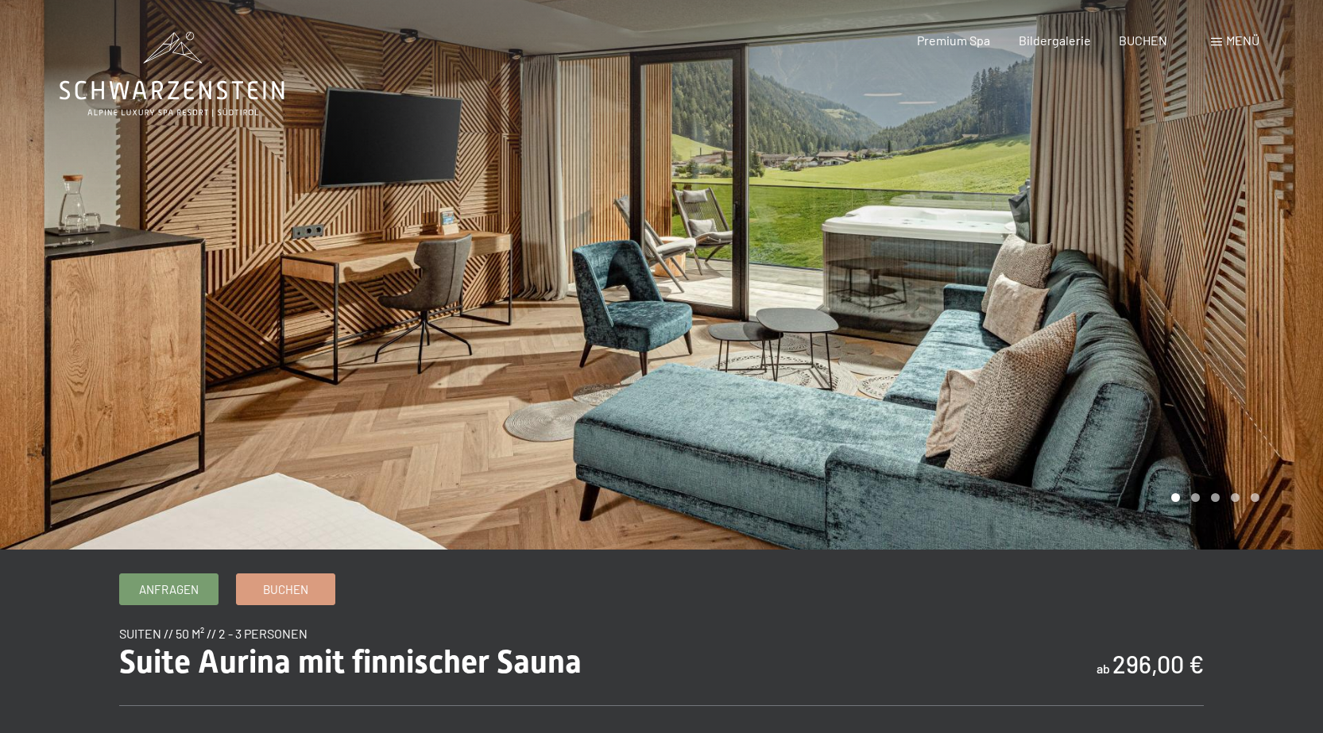
click at [704, 275] on div at bounding box center [993, 275] width 662 height 550
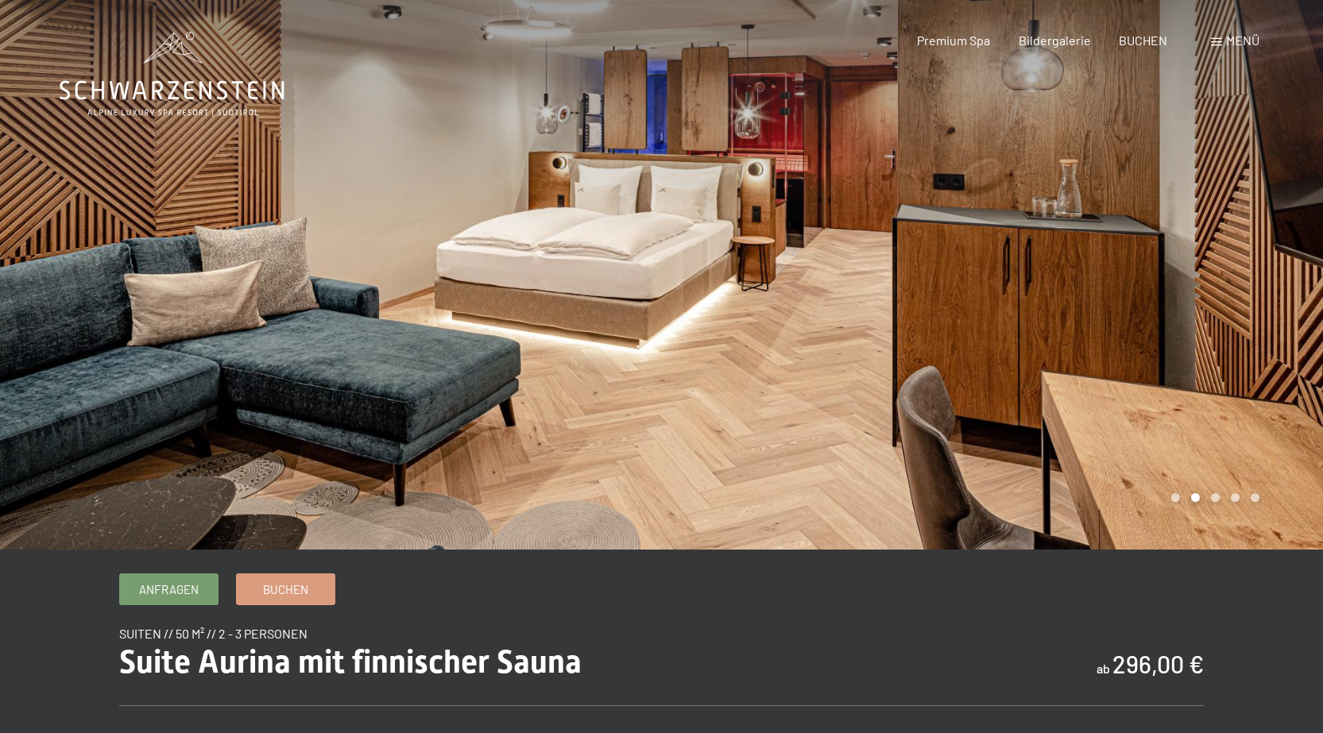
click at [704, 275] on div at bounding box center [993, 275] width 662 height 550
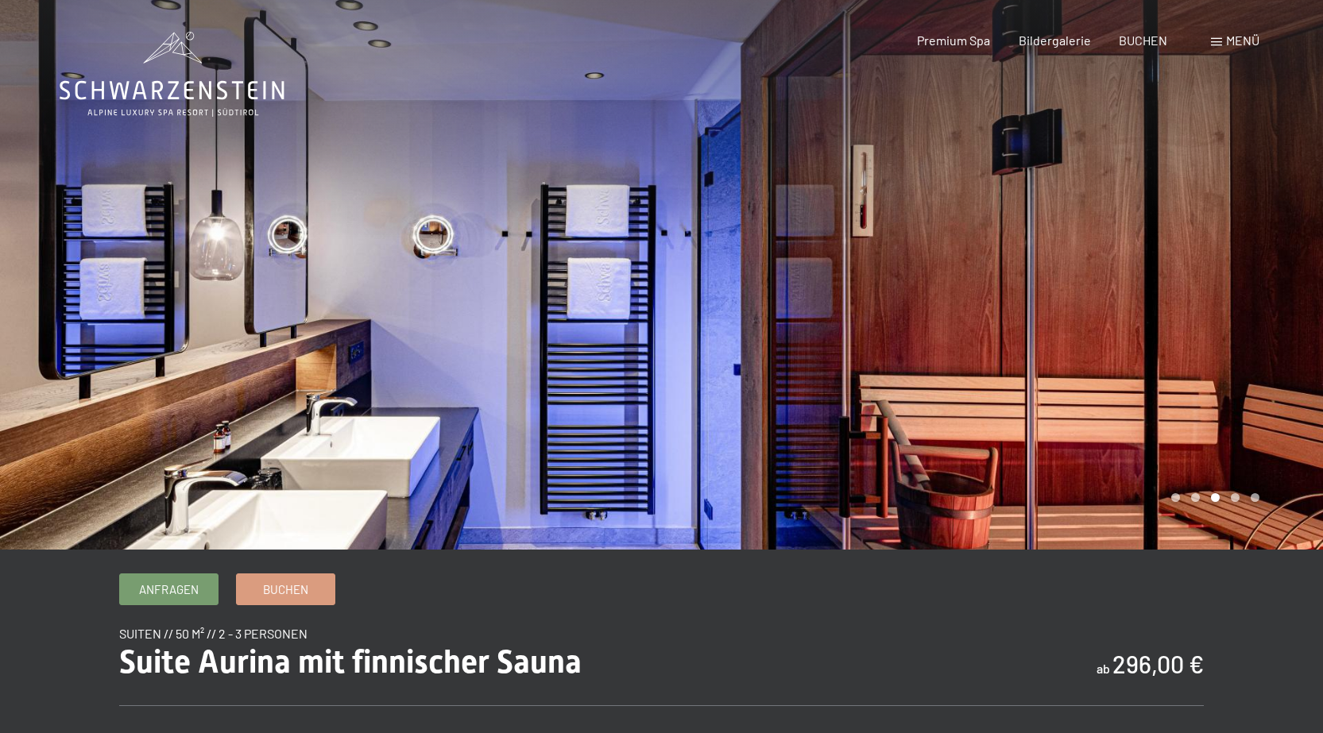
click at [704, 275] on div at bounding box center [993, 275] width 662 height 550
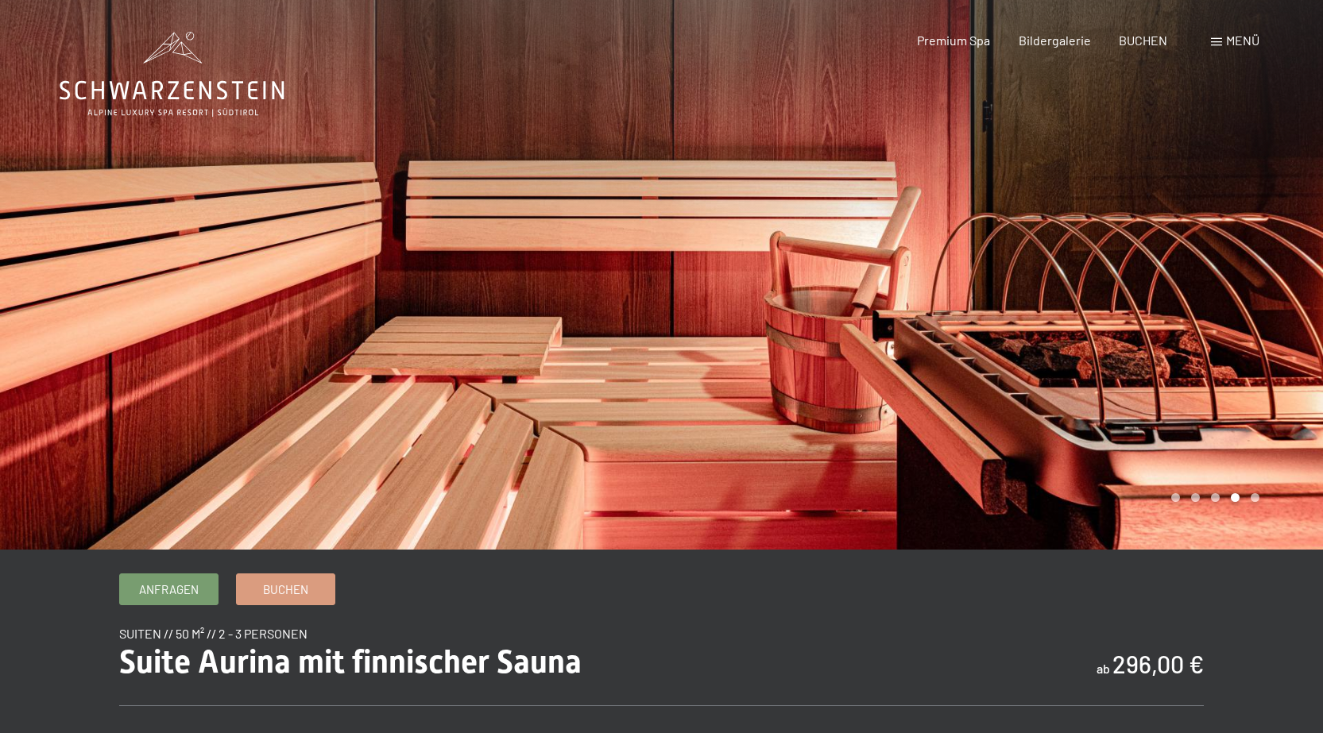
click at [704, 275] on div at bounding box center [993, 275] width 662 height 550
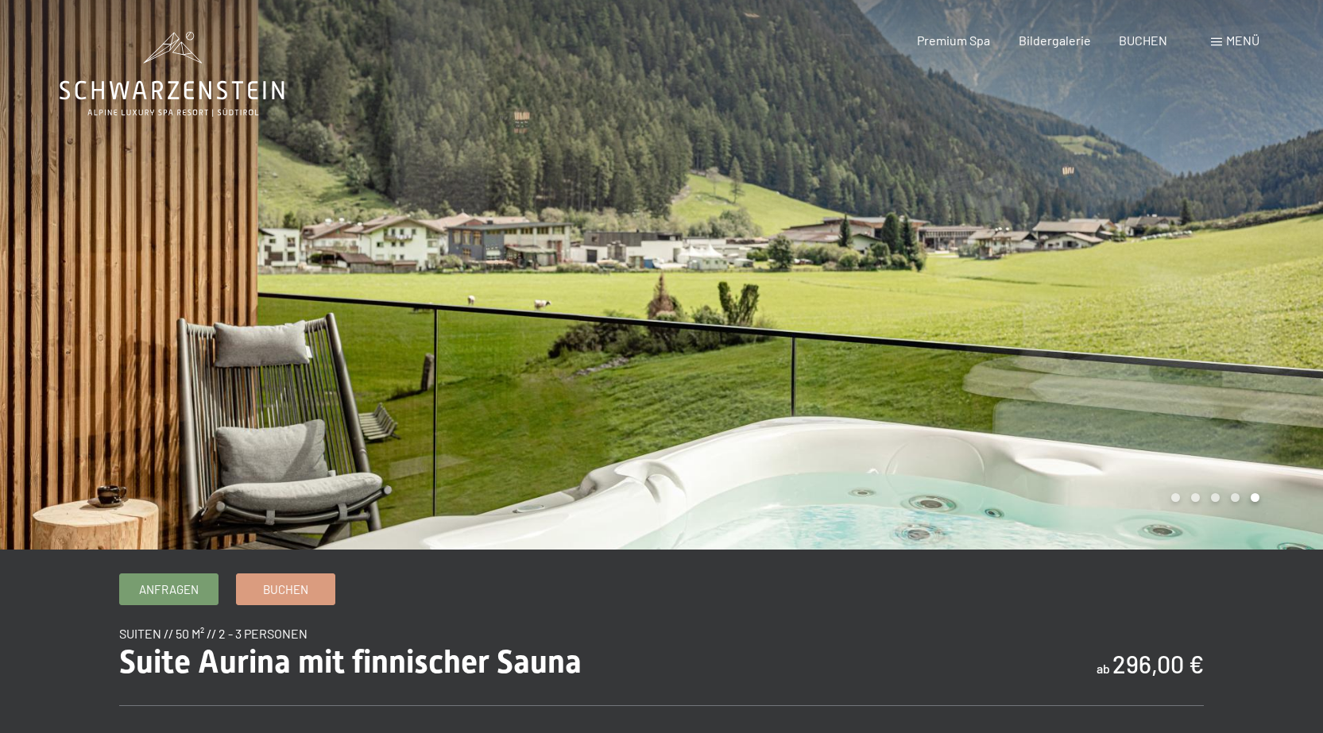
click at [704, 275] on div at bounding box center [993, 275] width 662 height 550
